Goal: Browse casually

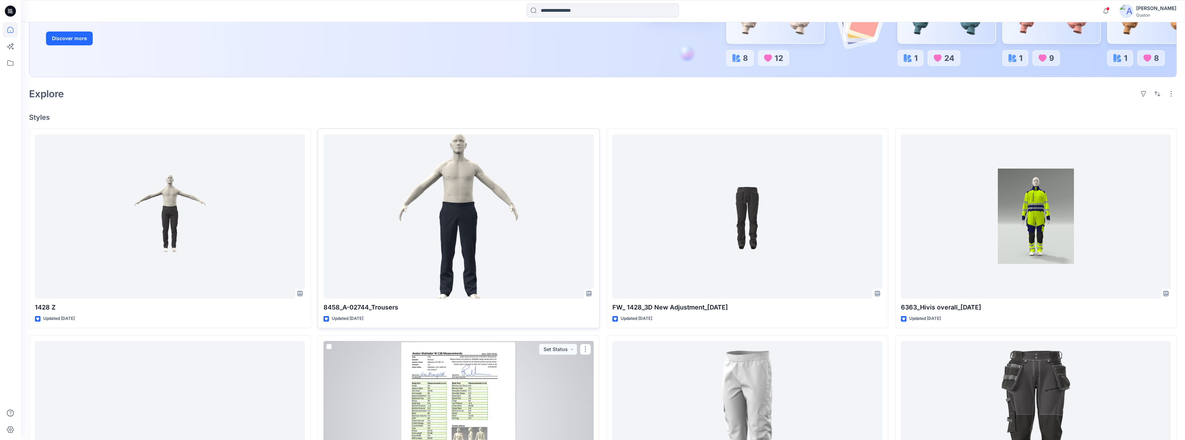
scroll to position [138, 0]
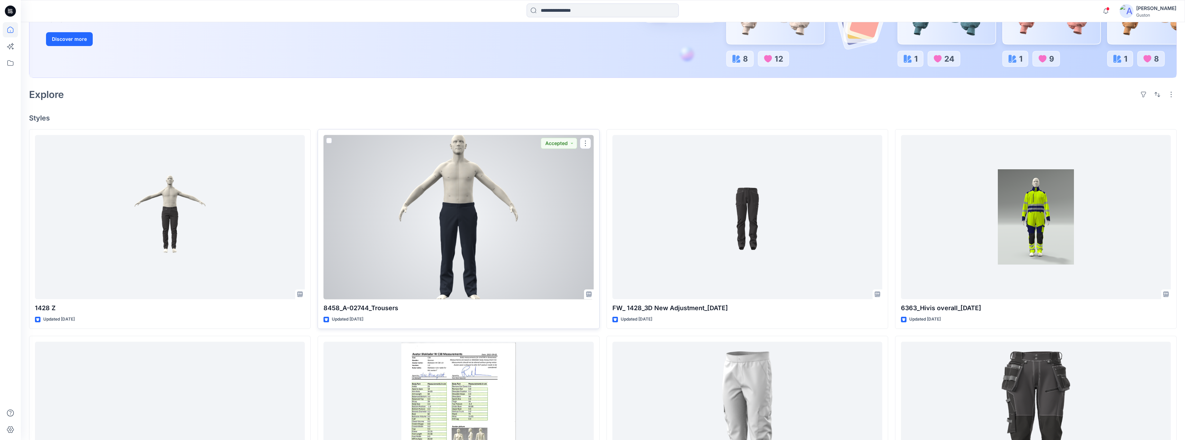
click at [508, 262] on div at bounding box center [458, 217] width 270 height 164
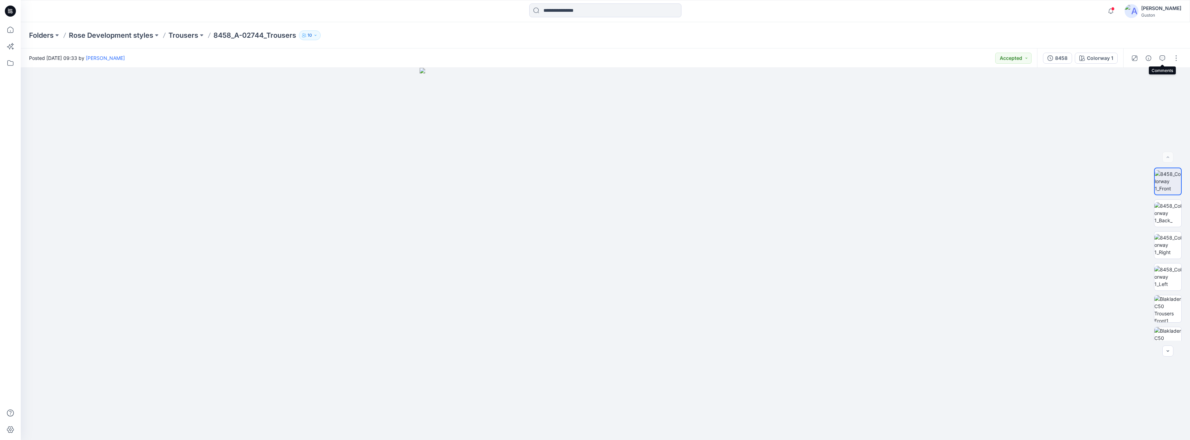
click at [1165, 56] on icon "button" at bounding box center [1163, 58] width 6 height 6
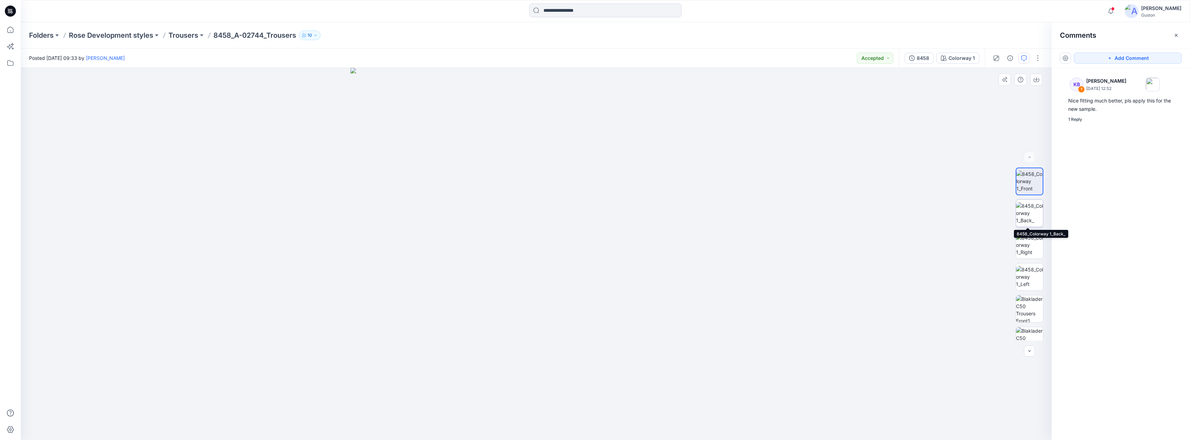
click at [1025, 217] on img at bounding box center [1029, 213] width 27 height 22
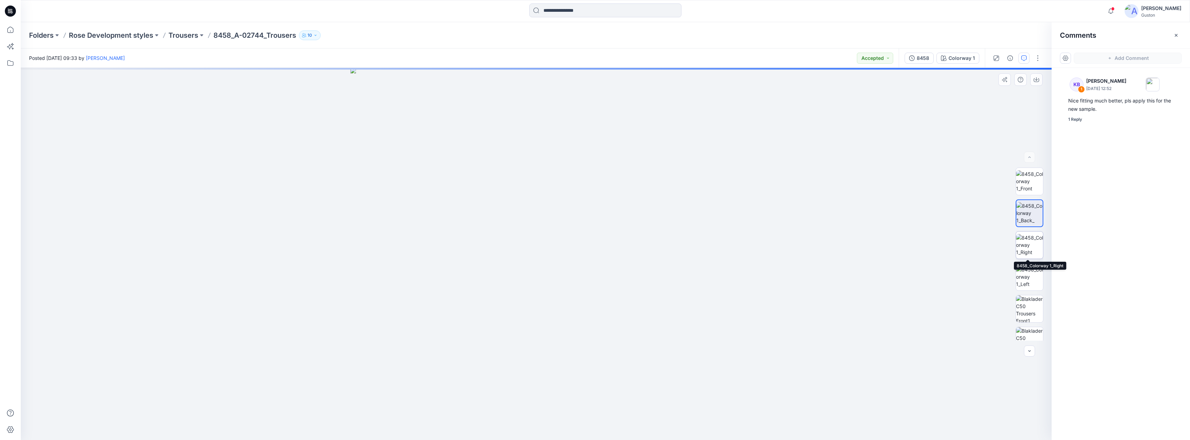
click at [1028, 239] on img at bounding box center [1029, 245] width 27 height 22
click at [1022, 266] on img at bounding box center [1029, 277] width 27 height 22
click at [1028, 308] on img at bounding box center [1029, 308] width 27 height 27
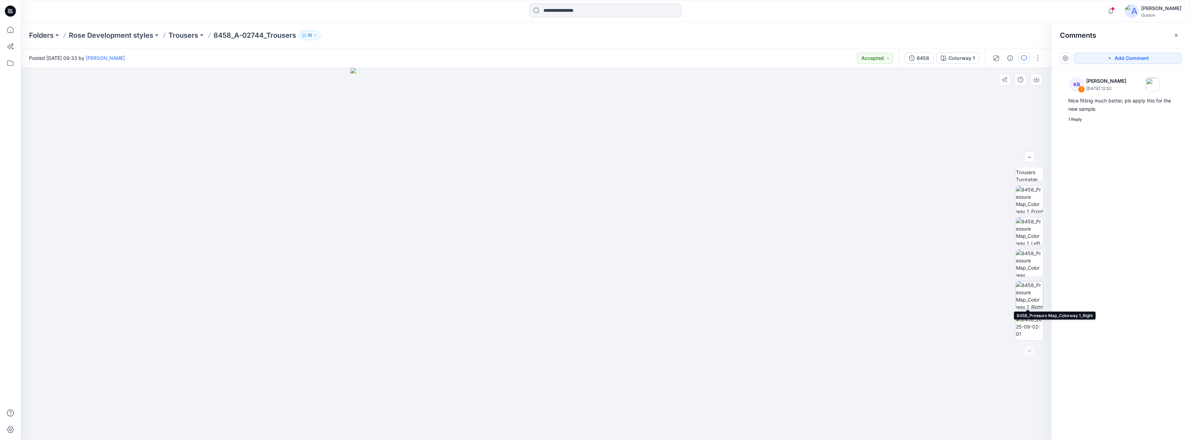
click at [1029, 295] on img at bounding box center [1029, 294] width 27 height 27
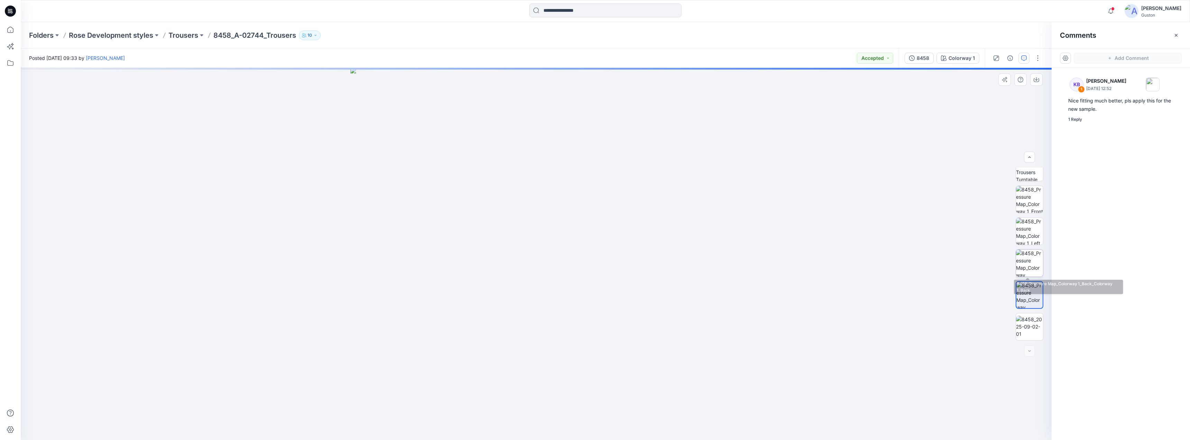
drag, startPoint x: 1028, startPoint y: 263, endPoint x: 1030, endPoint y: 269, distance: 6.6
click at [1028, 261] on img at bounding box center [1029, 262] width 27 height 27
click at [1028, 316] on img at bounding box center [1029, 327] width 27 height 22
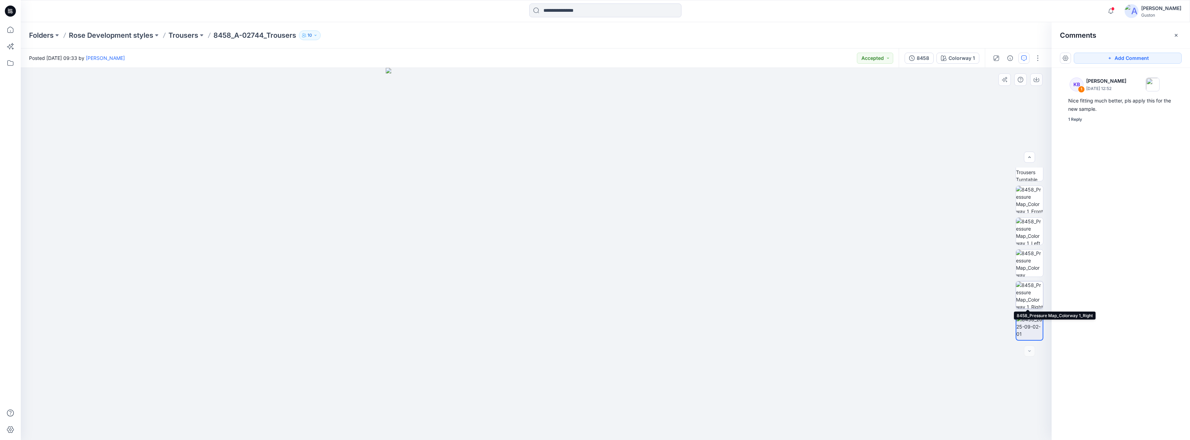
drag, startPoint x: 1033, startPoint y: 291, endPoint x: 1031, endPoint y: 283, distance: 7.8
click at [1032, 291] on img at bounding box center [1029, 294] width 27 height 27
drag, startPoint x: 1031, startPoint y: 267, endPoint x: 1033, endPoint y: 250, distance: 17.4
click at [1031, 267] on img at bounding box center [1029, 262] width 27 height 27
click at [1034, 235] on img at bounding box center [1029, 231] width 27 height 27
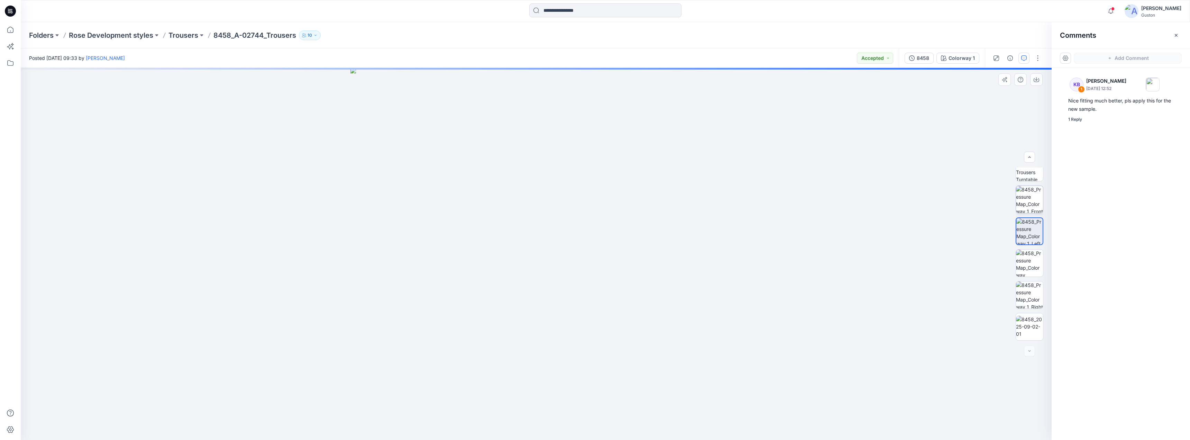
click at [1036, 199] on img at bounding box center [1029, 199] width 27 height 27
click at [1029, 174] on img at bounding box center [1029, 167] width 27 height 27
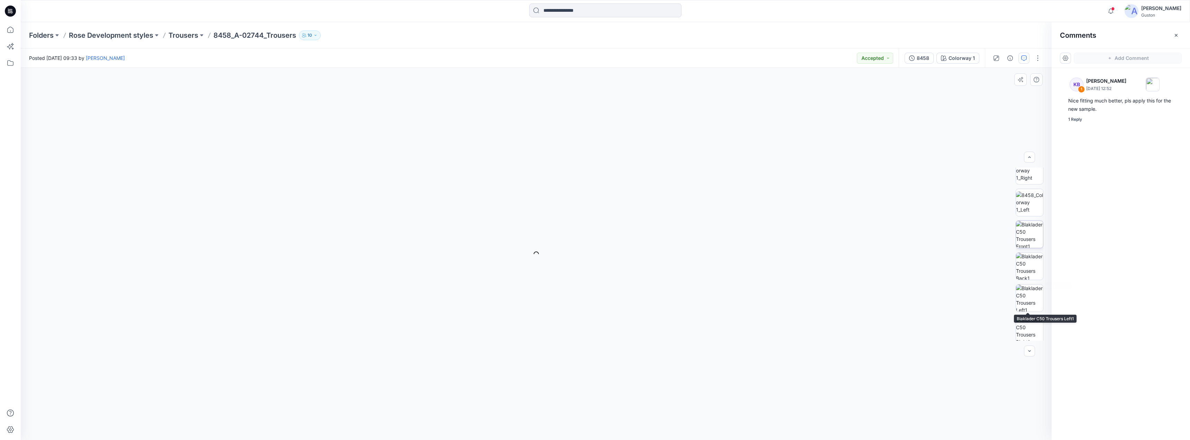
scroll to position [0, 0]
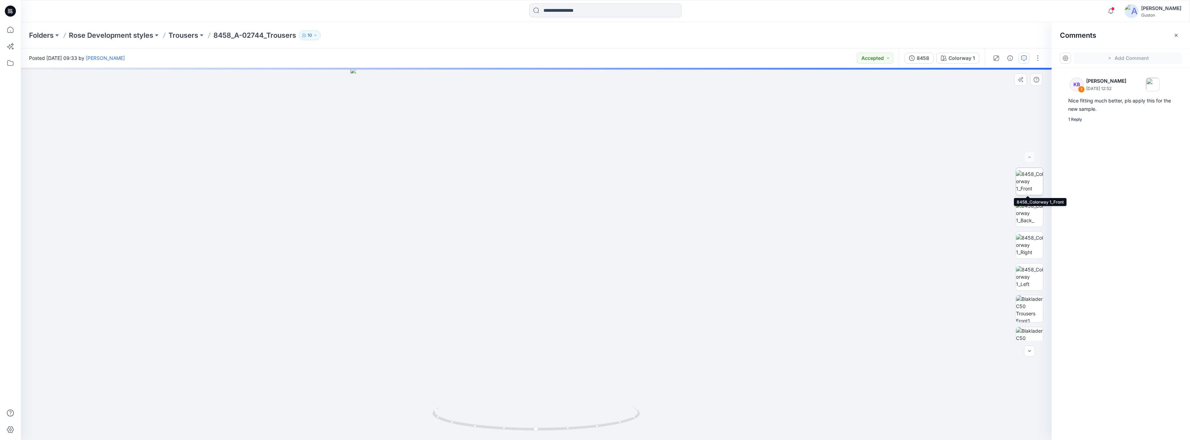
click at [1034, 182] on img at bounding box center [1029, 181] width 27 height 22
